Goal: Communication & Community: Answer question/provide support

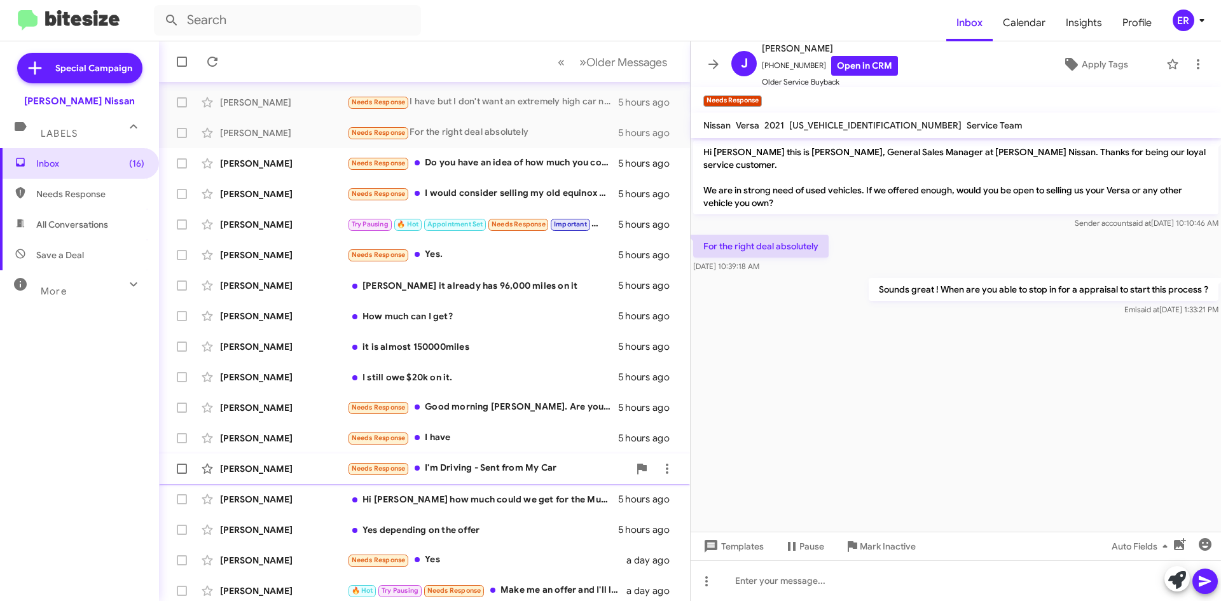
scroll to position [137, 0]
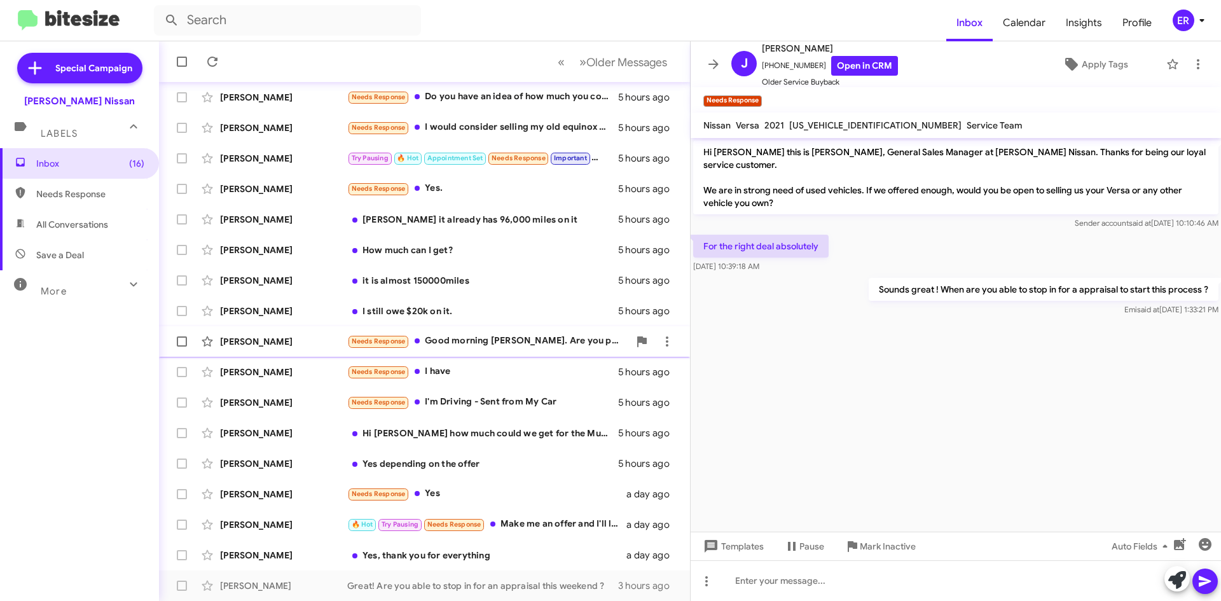
click at [528, 351] on div "[PERSON_NAME] Needs Response Good morning [PERSON_NAME]. Are you putting me in …" at bounding box center [424, 341] width 511 height 25
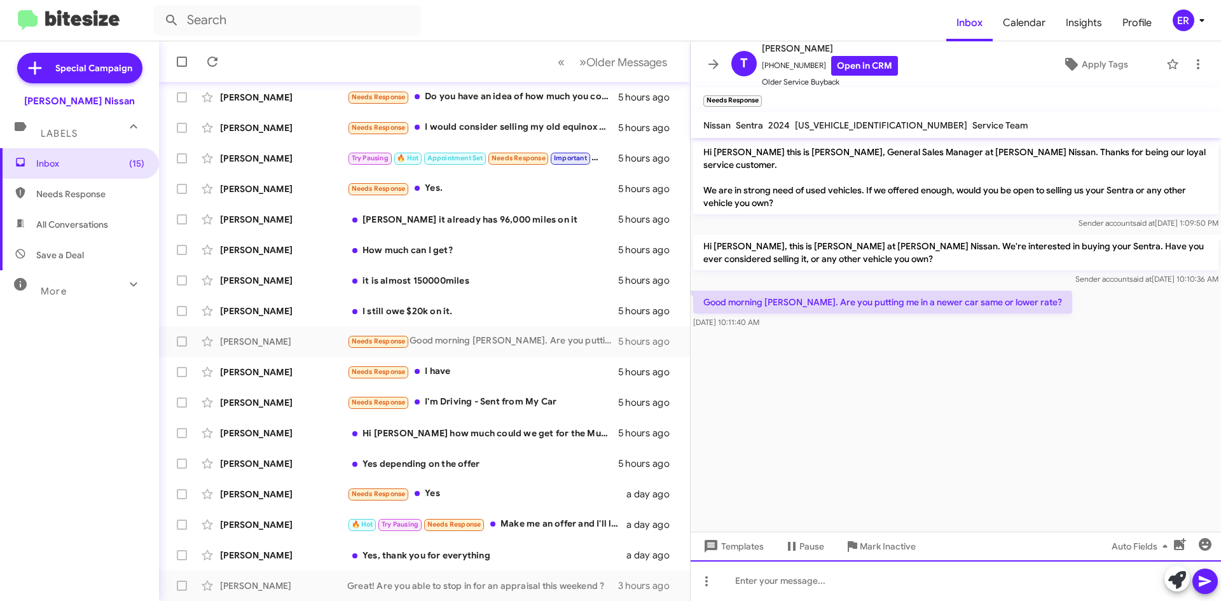
click at [759, 577] on div at bounding box center [956, 580] width 530 height 41
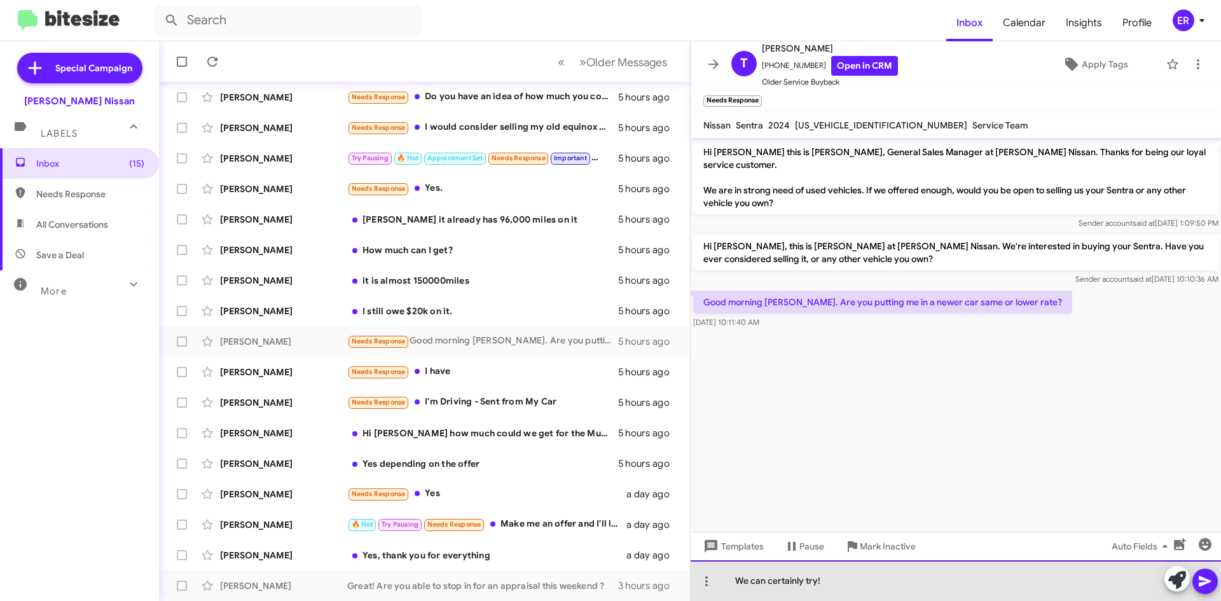
click at [851, 583] on div "We can certainly try!" at bounding box center [956, 580] width 530 height 41
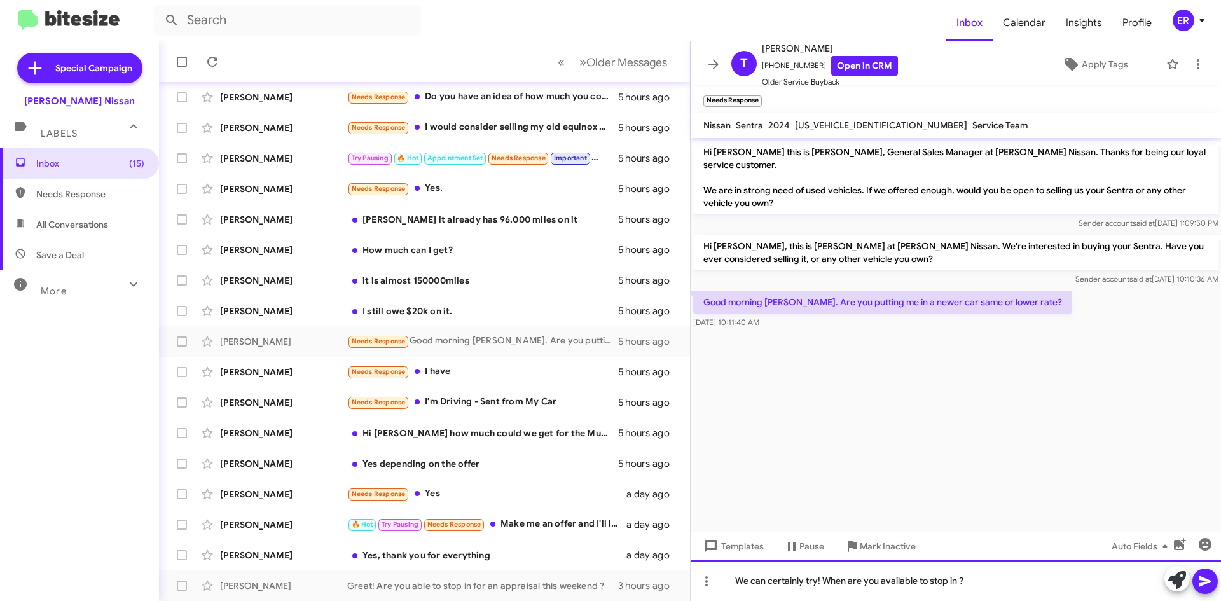
click at [960, 578] on div "We can certainly try! When are you available to stop in ?" at bounding box center [956, 580] width 530 height 41
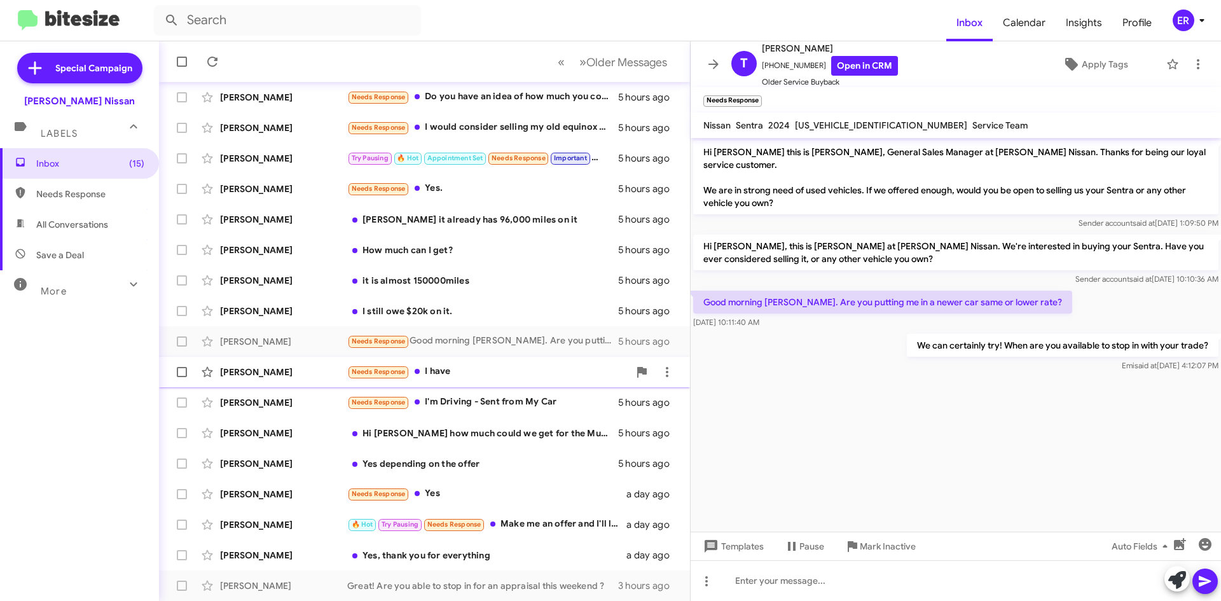
click at [508, 380] on div "[PERSON_NAME] Needs Response I have 5 hours ago" at bounding box center [424, 371] width 511 height 25
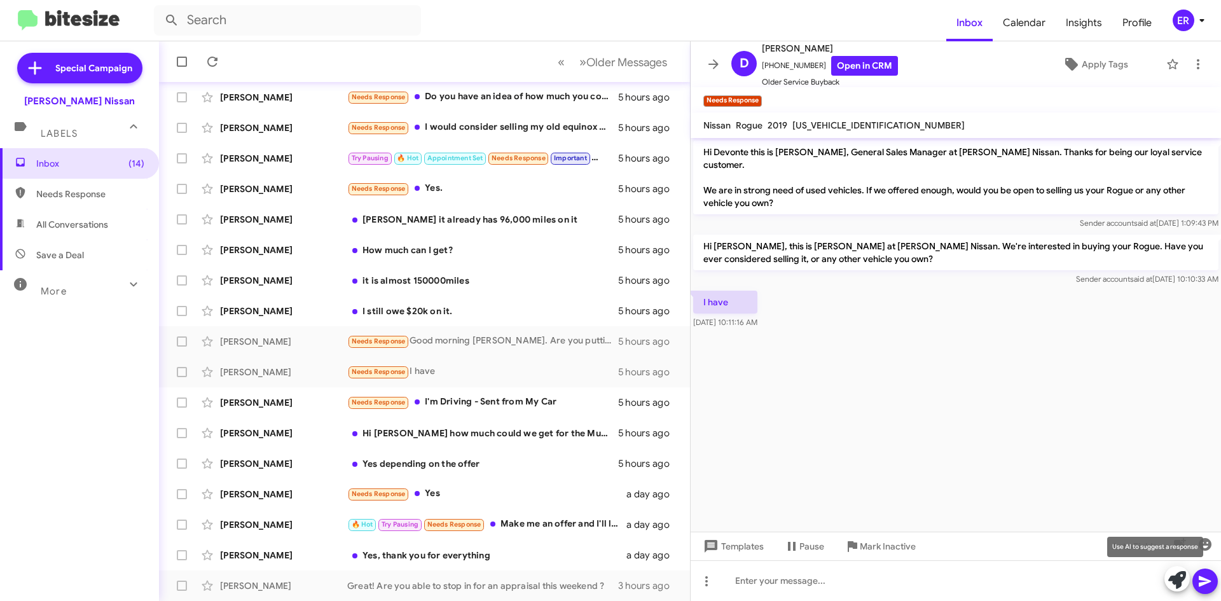
click at [1170, 576] on icon at bounding box center [1177, 580] width 18 height 18
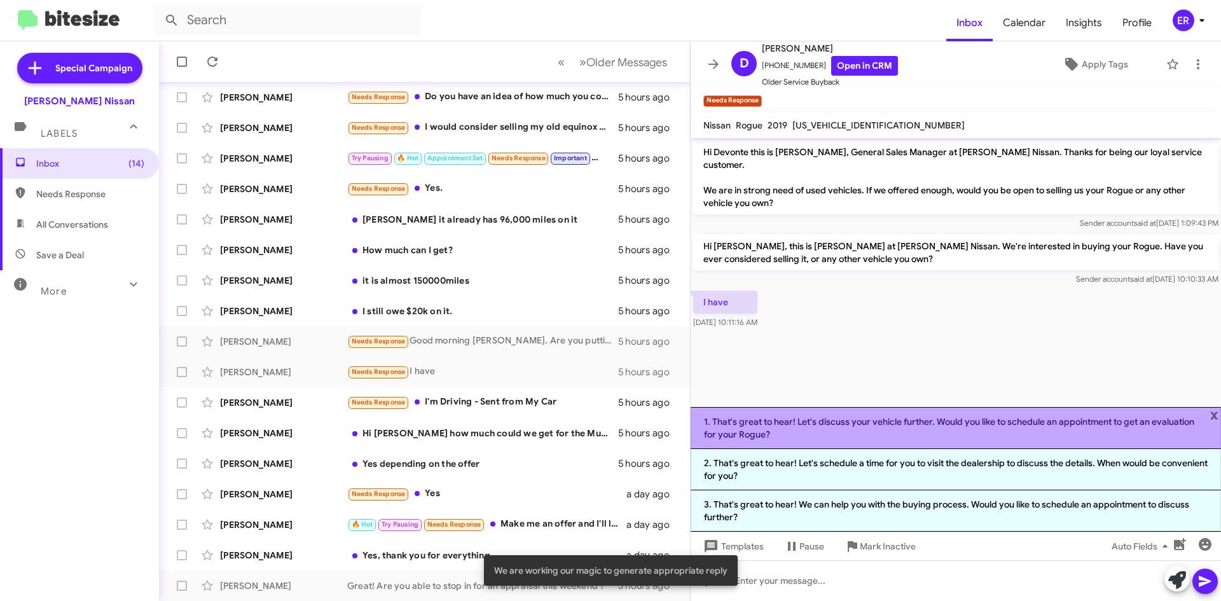
click at [848, 437] on li "1. That's great to hear! Let's discuss your vehicle further. Would you like to …" at bounding box center [956, 428] width 530 height 42
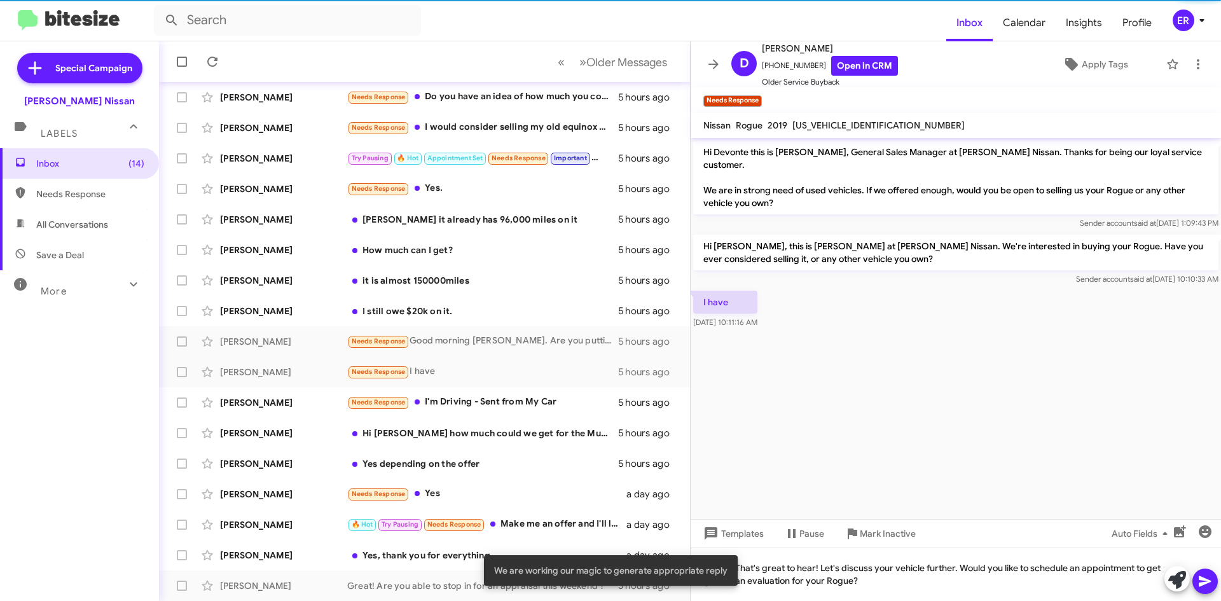
click at [1203, 583] on icon at bounding box center [1205, 581] width 12 height 11
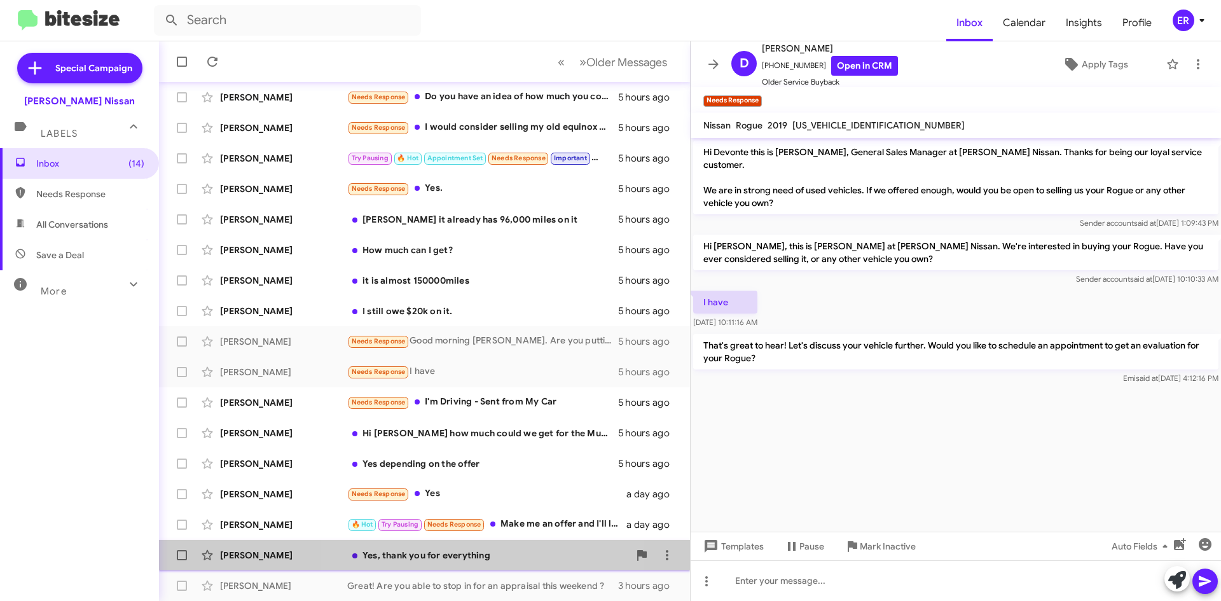
click at [473, 552] on div "Yes, thank you for everything" at bounding box center [488, 555] width 282 height 13
